Goal: Ask a question

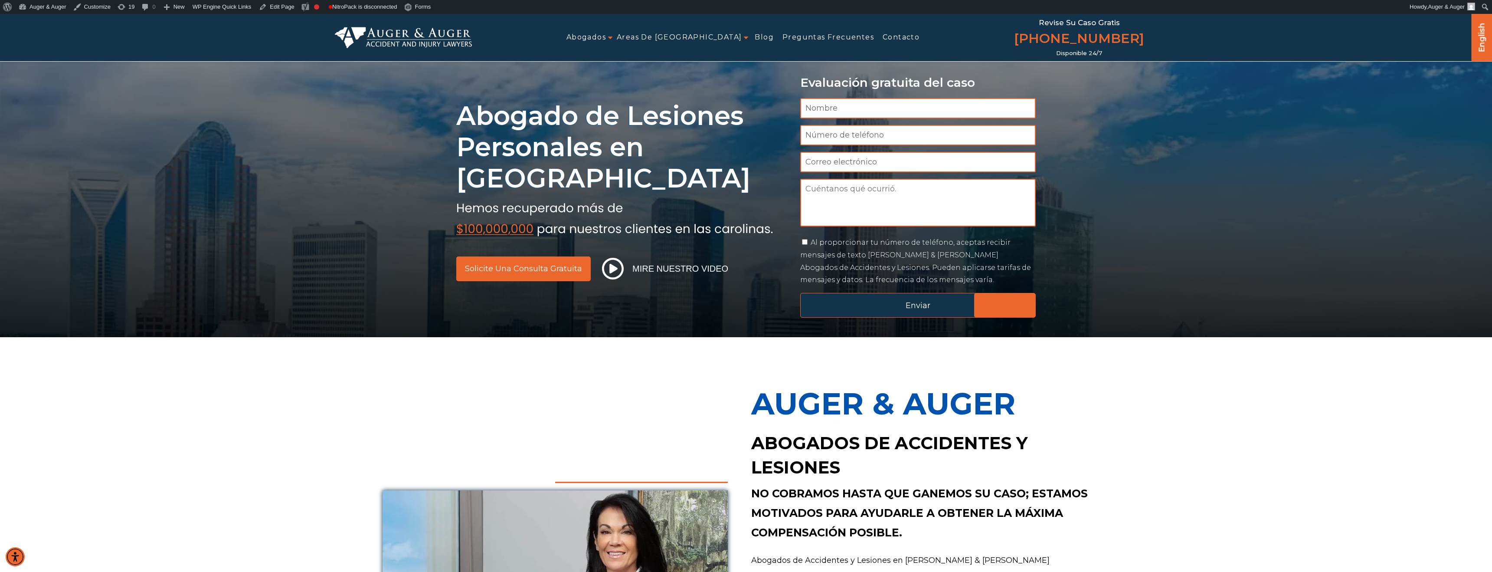
click at [859, 301] on input "Enviar" at bounding box center [918, 305] width 236 height 25
click at [867, 305] on input "Enviar" at bounding box center [918, 305] width 236 height 25
click at [812, 306] on input "Enviar" at bounding box center [918, 305] width 236 height 25
click at [913, 308] on input "Enviar" at bounding box center [918, 305] width 236 height 25
click at [1003, 304] on input "Enviar" at bounding box center [918, 305] width 236 height 25
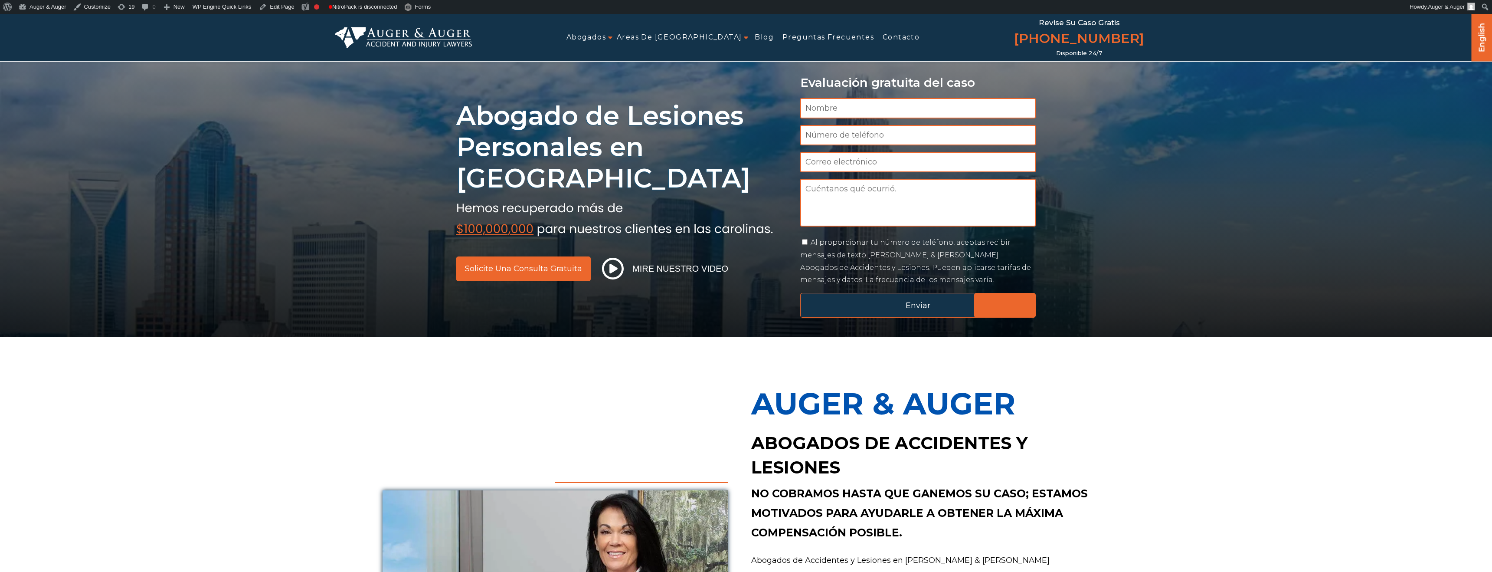
click at [837, 302] on input "Enviar" at bounding box center [918, 305] width 236 height 25
click at [861, 309] on input "Enviar" at bounding box center [918, 305] width 236 height 25
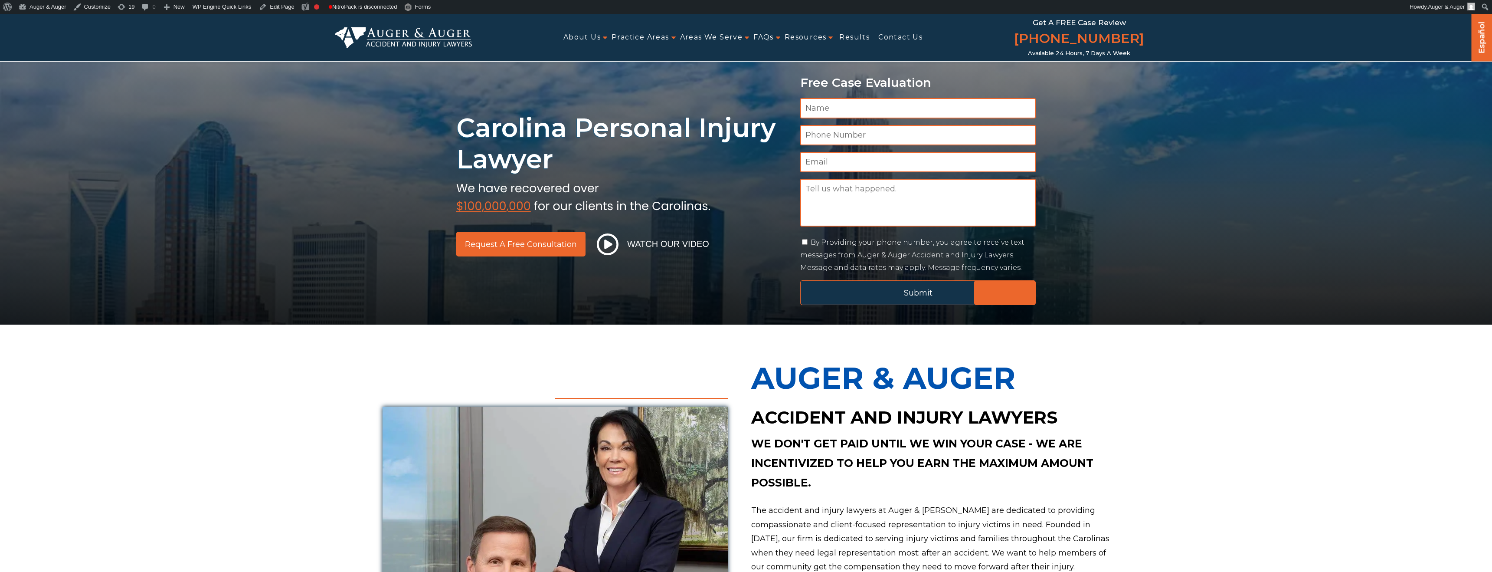
click at [859, 295] on input "Submit" at bounding box center [918, 292] width 236 height 25
click at [918, 291] on input "Submit" at bounding box center [918, 292] width 236 height 25
click at [805, 289] on input "Submit" at bounding box center [918, 292] width 236 height 25
click at [1005, 290] on input "Submit" at bounding box center [918, 292] width 236 height 25
click at [821, 290] on input "Submit" at bounding box center [918, 292] width 236 height 25
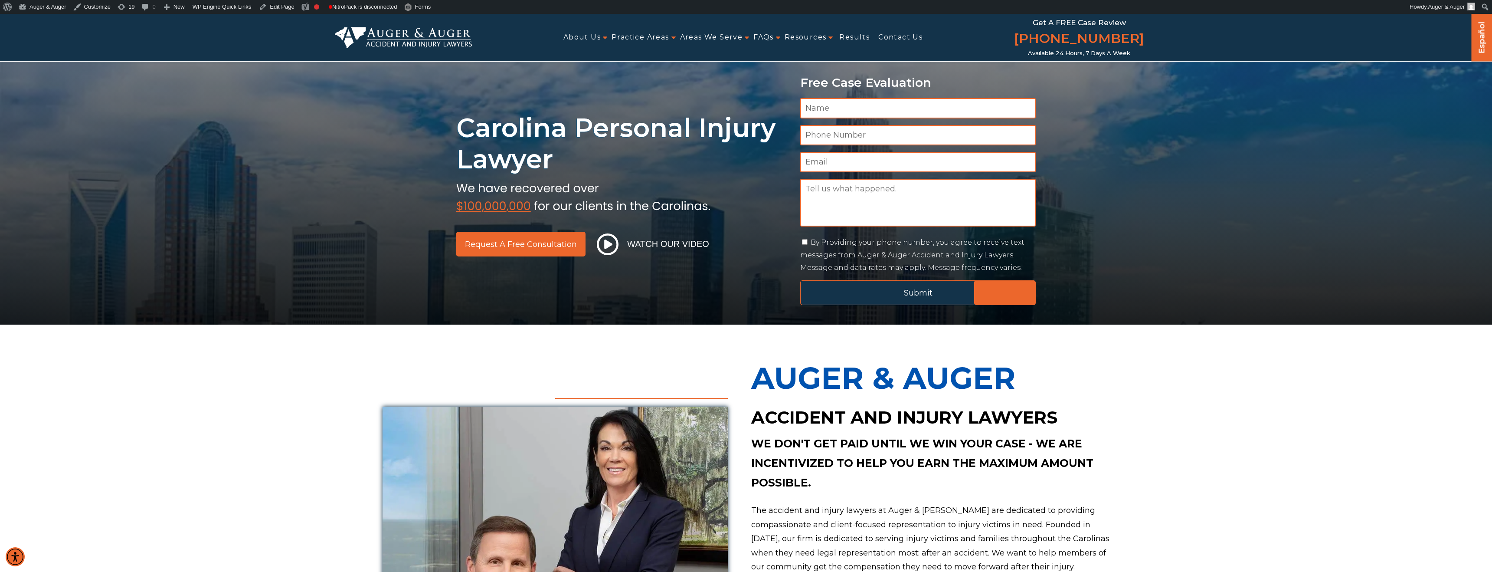
click at [826, 293] on input "Submit" at bounding box center [918, 292] width 236 height 25
click at [920, 299] on input "Submit" at bounding box center [918, 292] width 236 height 25
click at [994, 294] on input "Submit" at bounding box center [918, 292] width 236 height 25
click at [805, 292] on input "Submit" at bounding box center [918, 292] width 236 height 25
click at [827, 286] on input "Submit" at bounding box center [918, 292] width 236 height 25
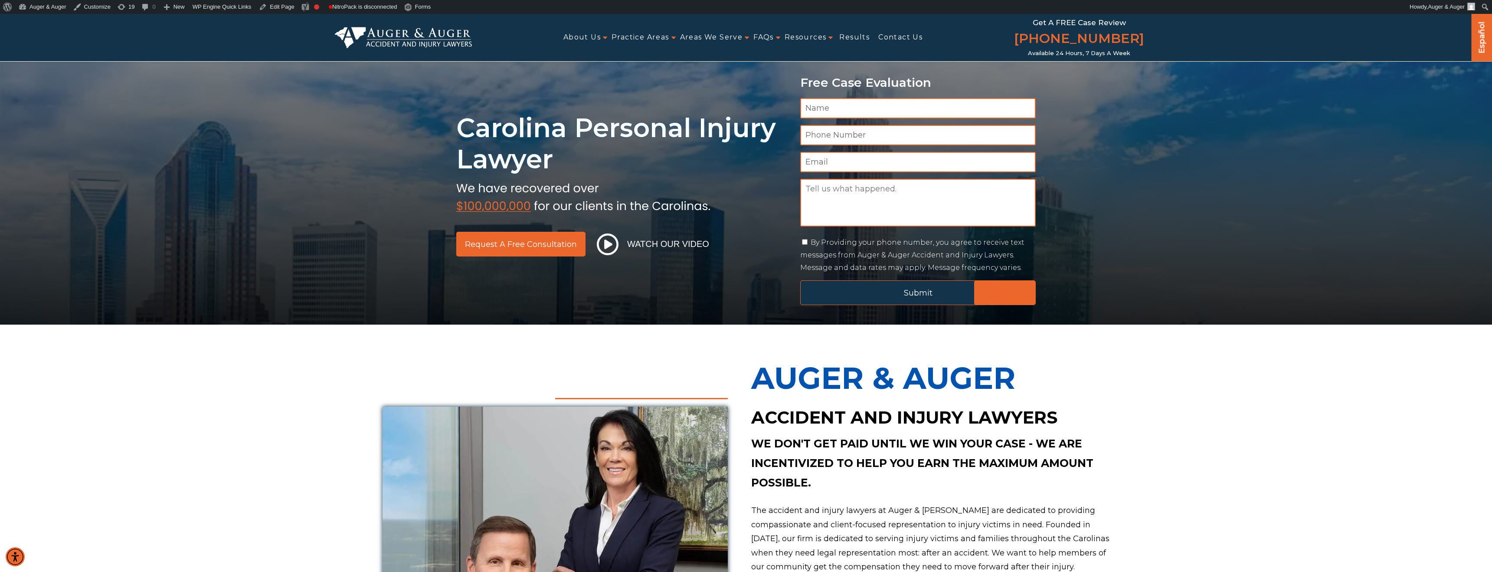
click at [897, 283] on input "Submit" at bounding box center [918, 292] width 236 height 25
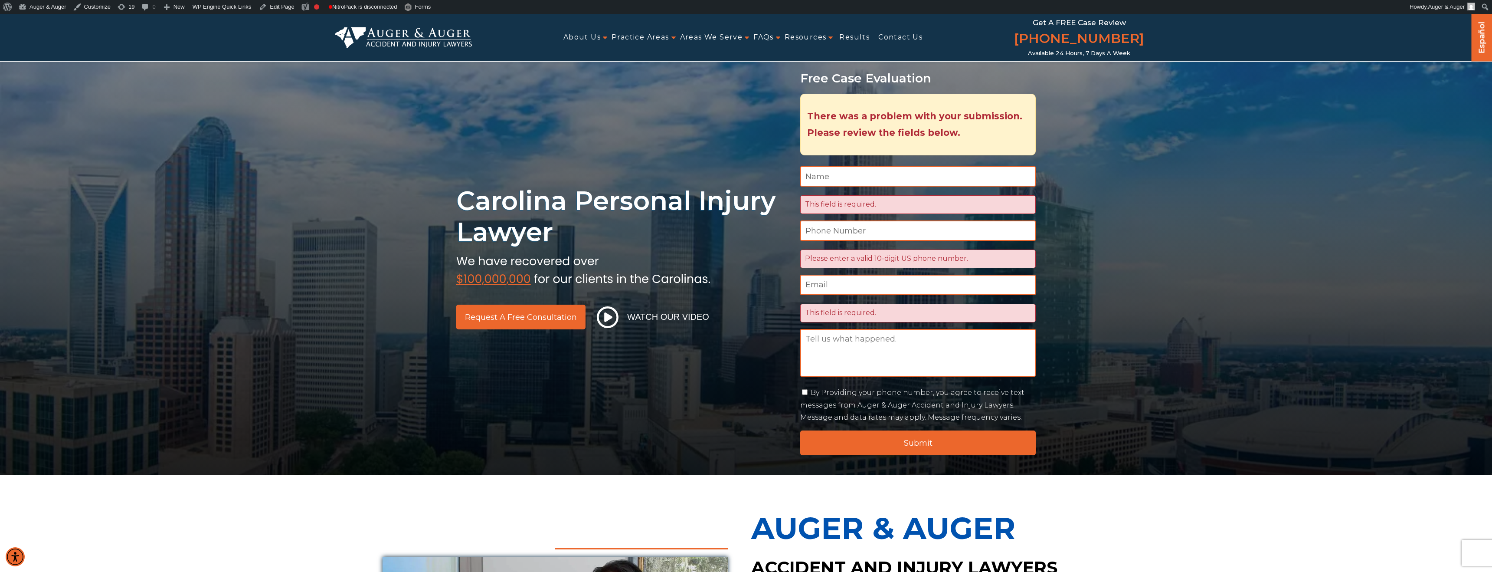
scroll to position [4, 0]
